Goal: Task Accomplishment & Management: Manage account settings

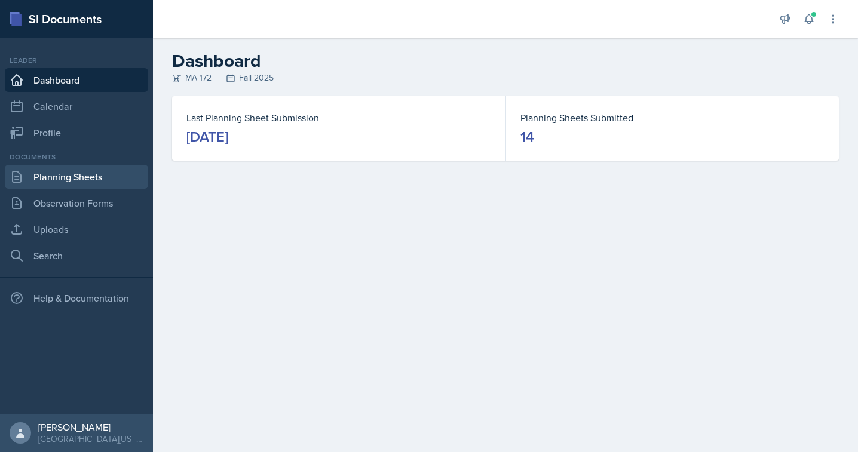
click at [82, 168] on link "Planning Sheets" at bounding box center [76, 177] width 143 height 24
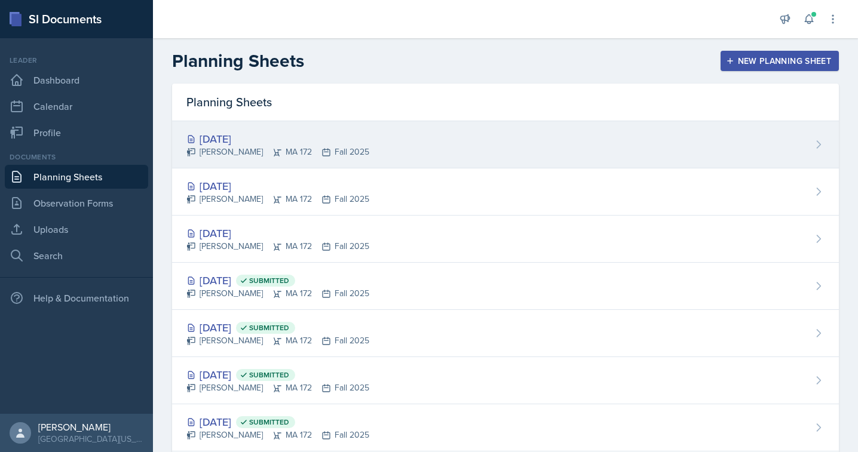
scroll to position [10, 0]
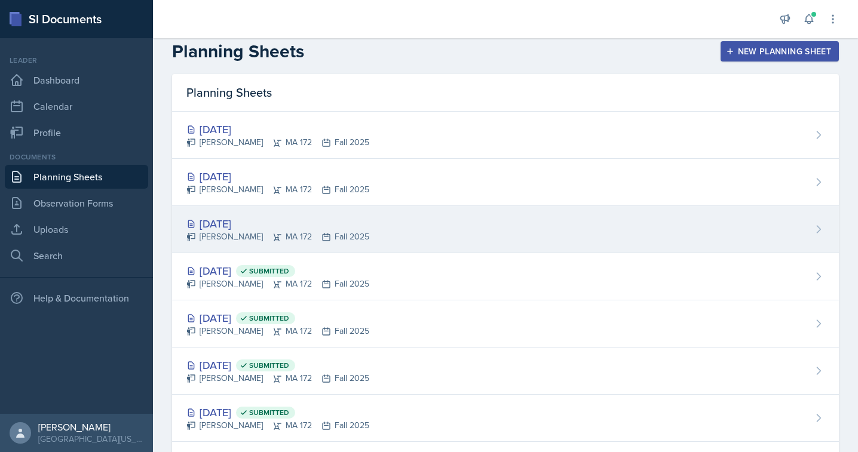
click at [234, 220] on div "[DATE]" at bounding box center [277, 224] width 183 height 16
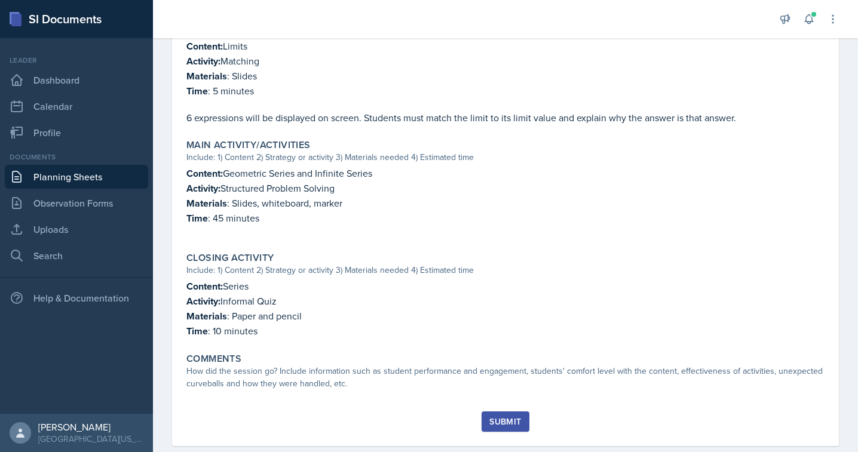
scroll to position [400, 0]
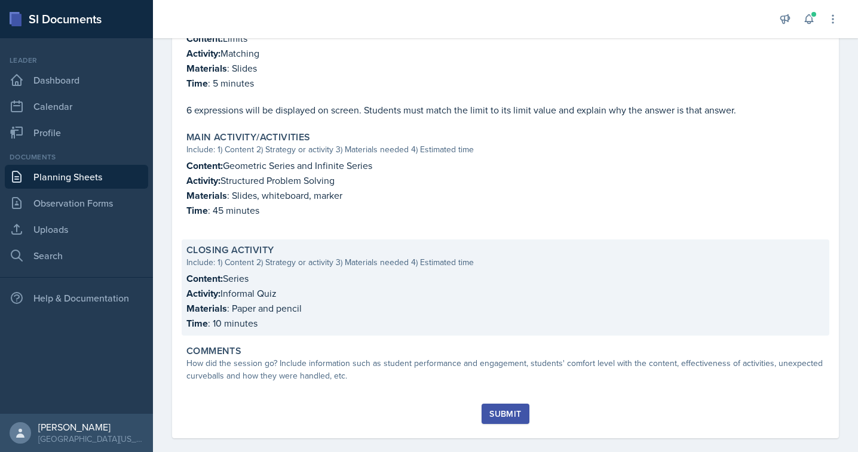
click at [263, 302] on p "Materials : Paper and pencil" at bounding box center [505, 308] width 638 height 15
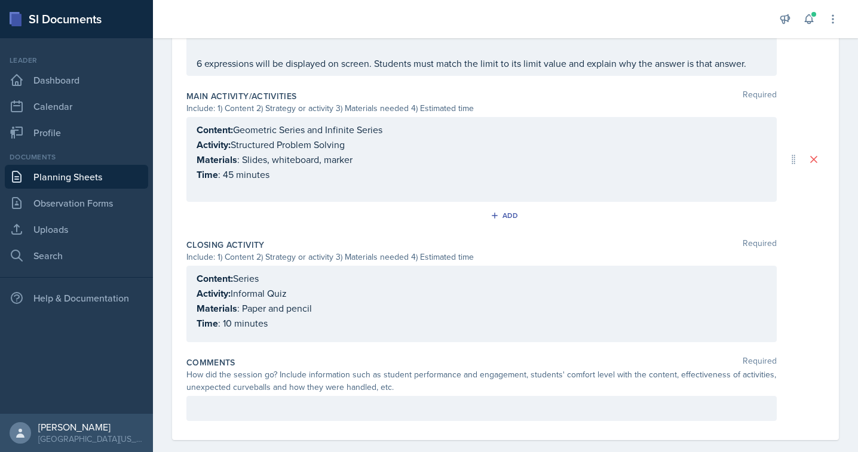
scroll to position [519, 0]
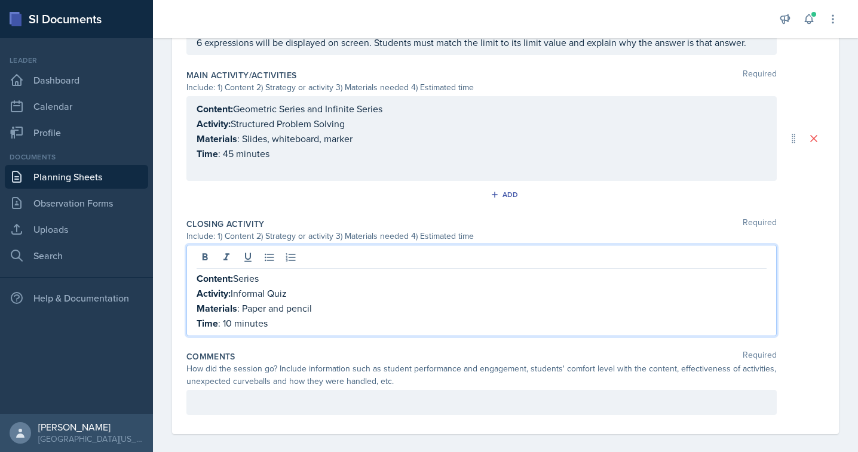
drag, startPoint x: 297, startPoint y: 288, endPoint x: 234, endPoint y: 288, distance: 63.3
click at [234, 288] on p "Activity: Informal Quiz" at bounding box center [482, 293] width 570 height 15
click at [269, 320] on p "Time : 10 minutes" at bounding box center [482, 323] width 570 height 15
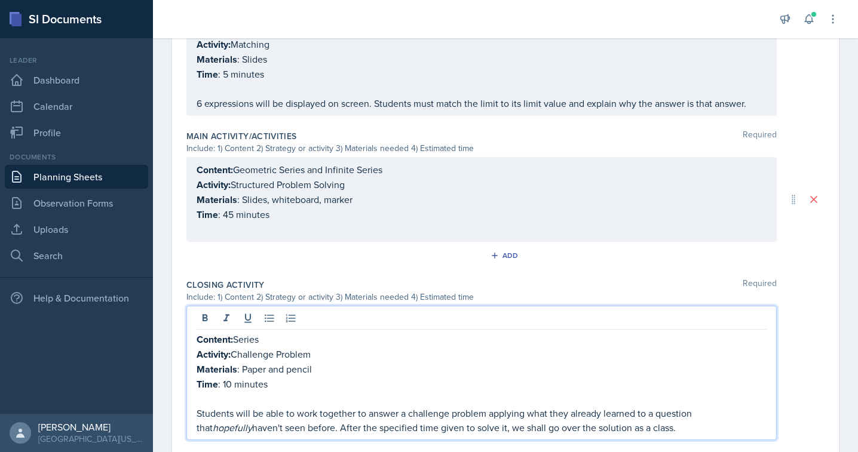
scroll to position [446, 0]
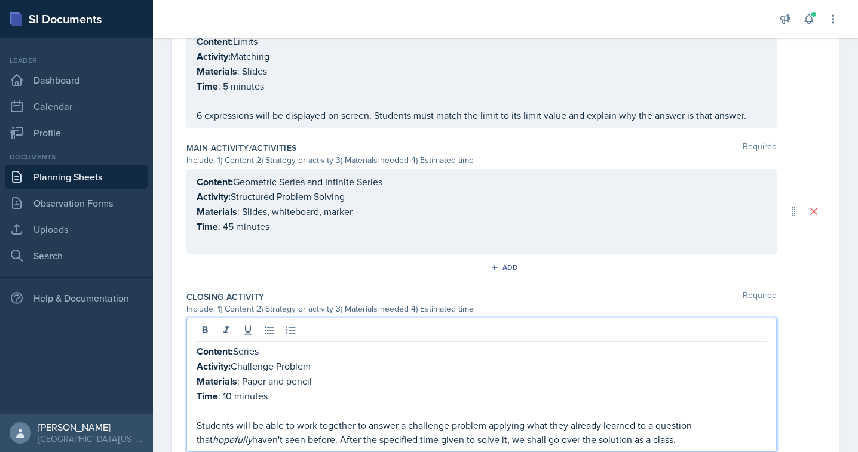
click at [281, 252] on div "Main Activity/Activities Required Include: 1) Content 2) Strategy or activity 3…" at bounding box center [505, 211] width 638 height 149
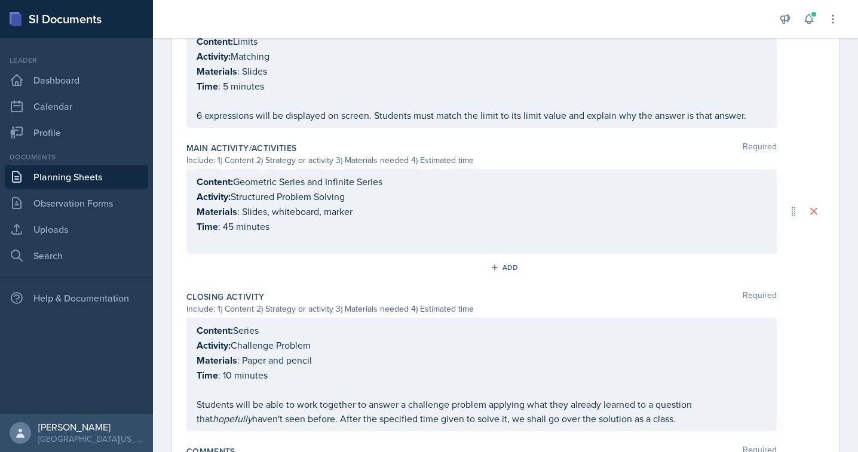
click at [293, 235] on div "Content: Geometric Series and Infinite Series Activity: Structured Problem Solv…" at bounding box center [482, 211] width 570 height 74
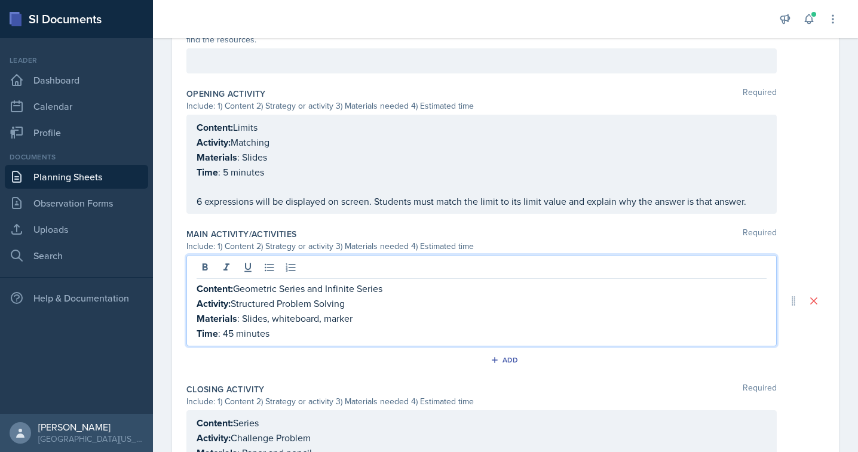
scroll to position [171, 0]
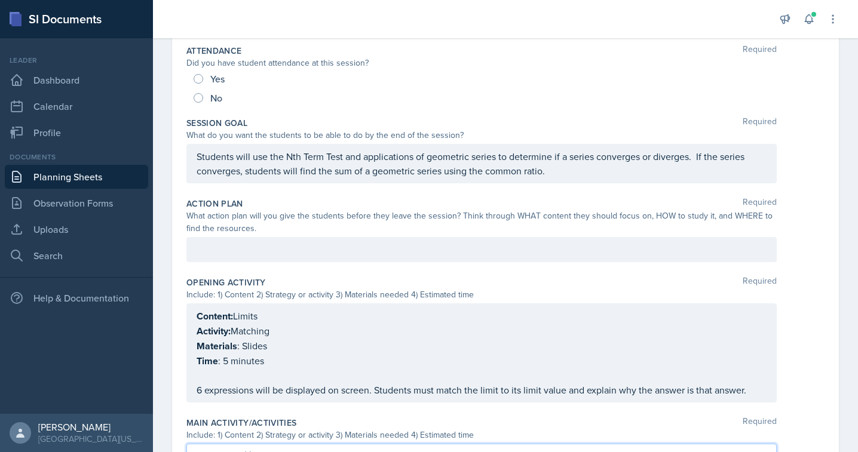
click at [299, 222] on div "What action plan will you give the students before they leave the session? Thin…" at bounding box center [481, 222] width 590 height 25
click at [299, 228] on div "What action plan will you give the students before they leave the session? Thin…" at bounding box center [481, 222] width 590 height 25
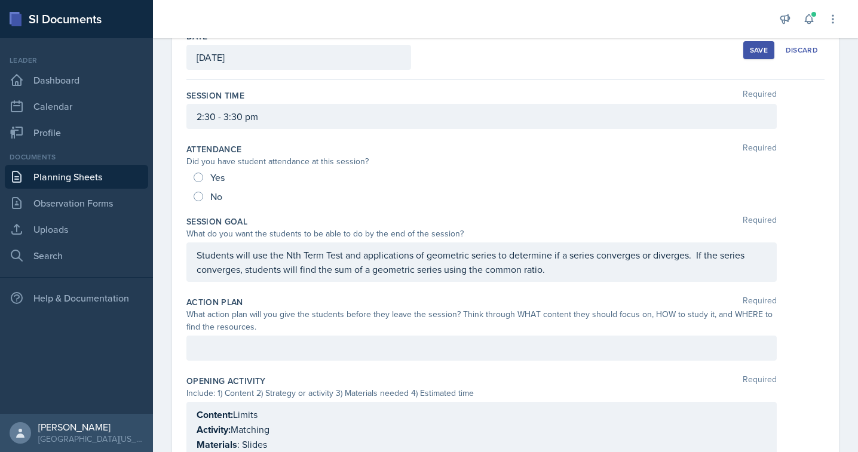
scroll to position [61, 0]
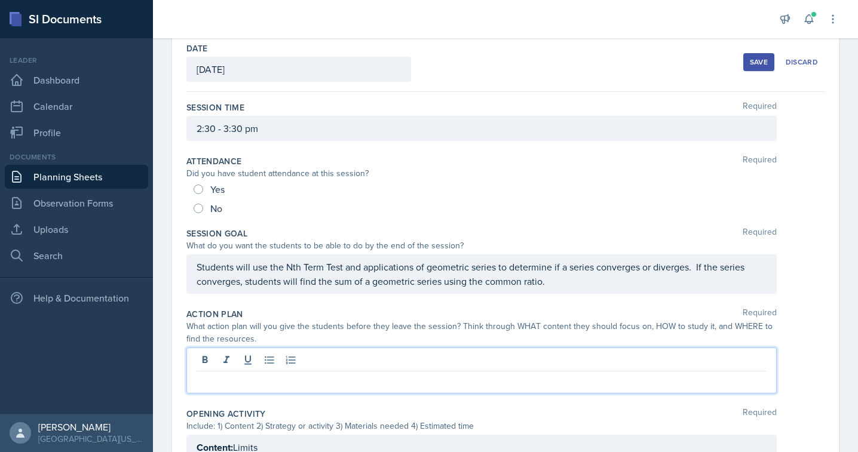
click at [249, 359] on div at bounding box center [481, 371] width 590 height 46
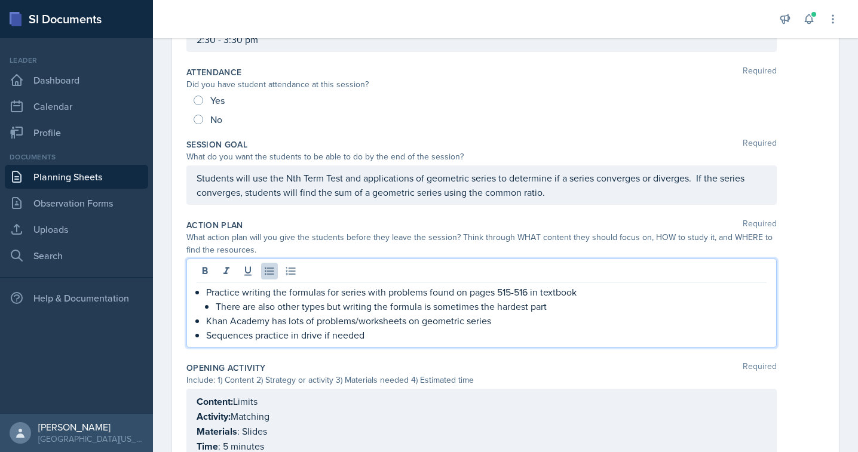
scroll to position [183, 0]
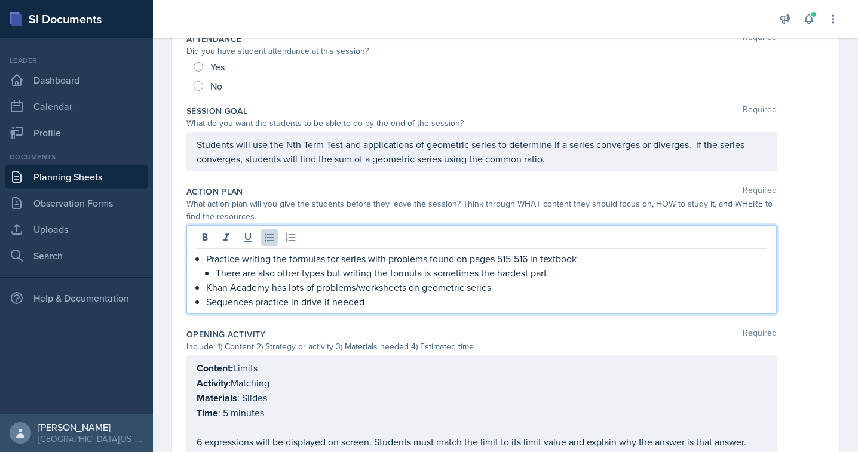
click at [207, 261] on p "Practice writing the formulas for series with problems found on pages 515-516 i…" at bounding box center [486, 258] width 560 height 14
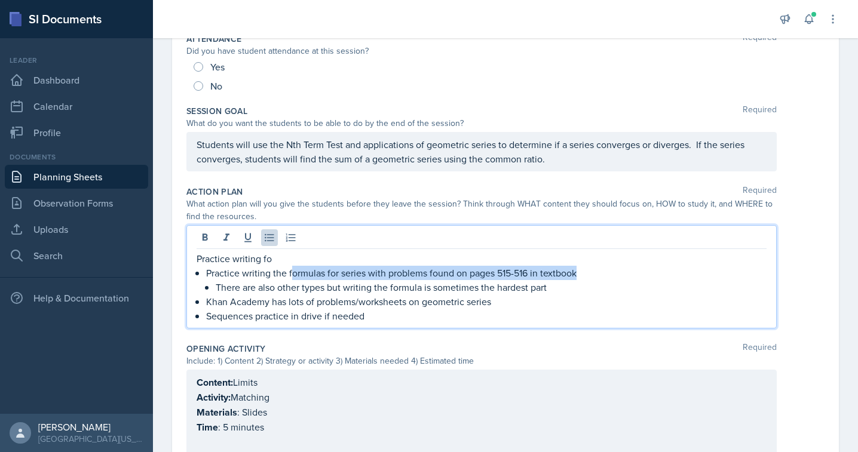
drag, startPoint x: 290, startPoint y: 272, endPoint x: 584, endPoint y: 272, distance: 294.5
click at [584, 272] on p "Practice writing the formulas for series with problems found on pages 515-516 i…" at bounding box center [486, 273] width 560 height 14
copy p "ormulas for series with problems found on pages 515-516 in textbook"
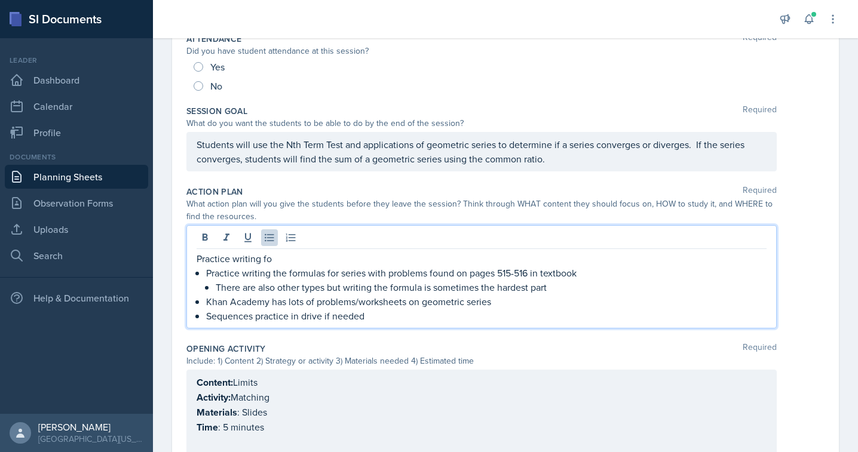
click at [345, 256] on p "Practice writing fo" at bounding box center [482, 258] width 570 height 14
click at [262, 257] on p "Practice writing ormulas for series with problems found on pages 515-516 in tex…" at bounding box center [482, 258] width 570 height 14
click at [264, 259] on p "Practice writing ormulas for series with problems found on pages 515-516 in tex…" at bounding box center [482, 258] width 570 height 14
click at [570, 258] on p "Practice writing formulas for series with problems found on pages 515-516 in te…" at bounding box center [482, 258] width 570 height 14
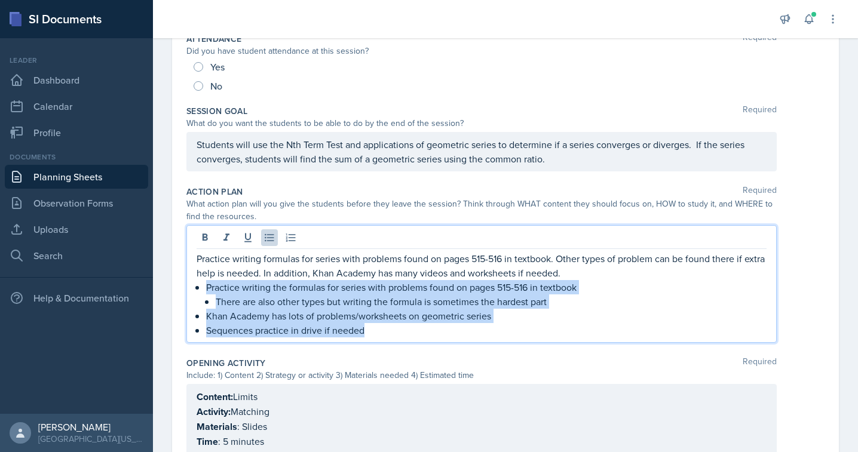
drag, startPoint x: 388, startPoint y: 335, endPoint x: 200, endPoint y: 293, distance: 192.9
click at [206, 293] on ul "Practice writing the formulas for series with problems found on pages 515-516 i…" at bounding box center [486, 308] width 560 height 57
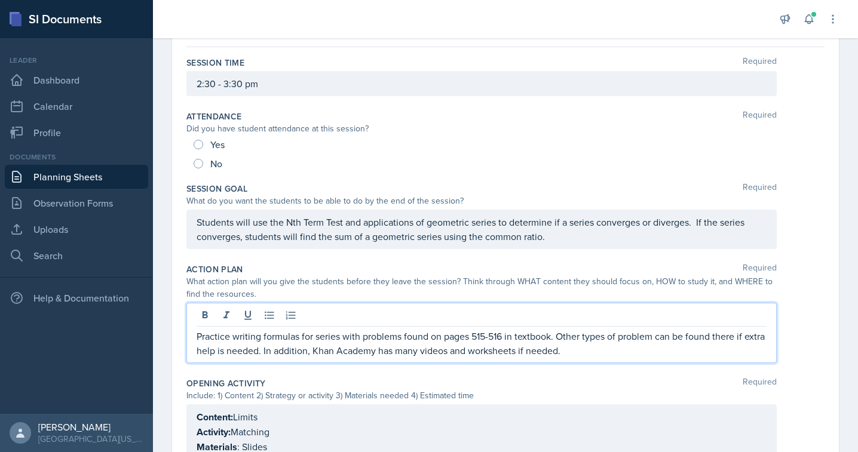
scroll to position [0, 0]
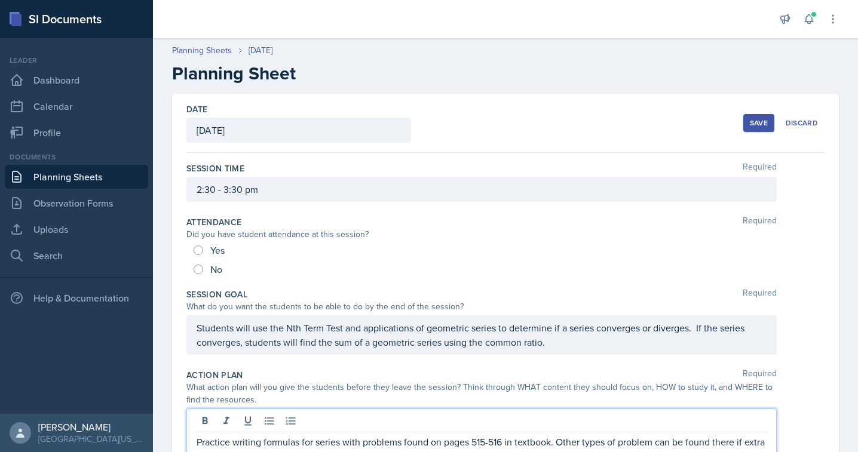
click at [760, 122] on div "Save" at bounding box center [759, 123] width 18 height 10
